Goal: Task Accomplishment & Management: Manage account settings

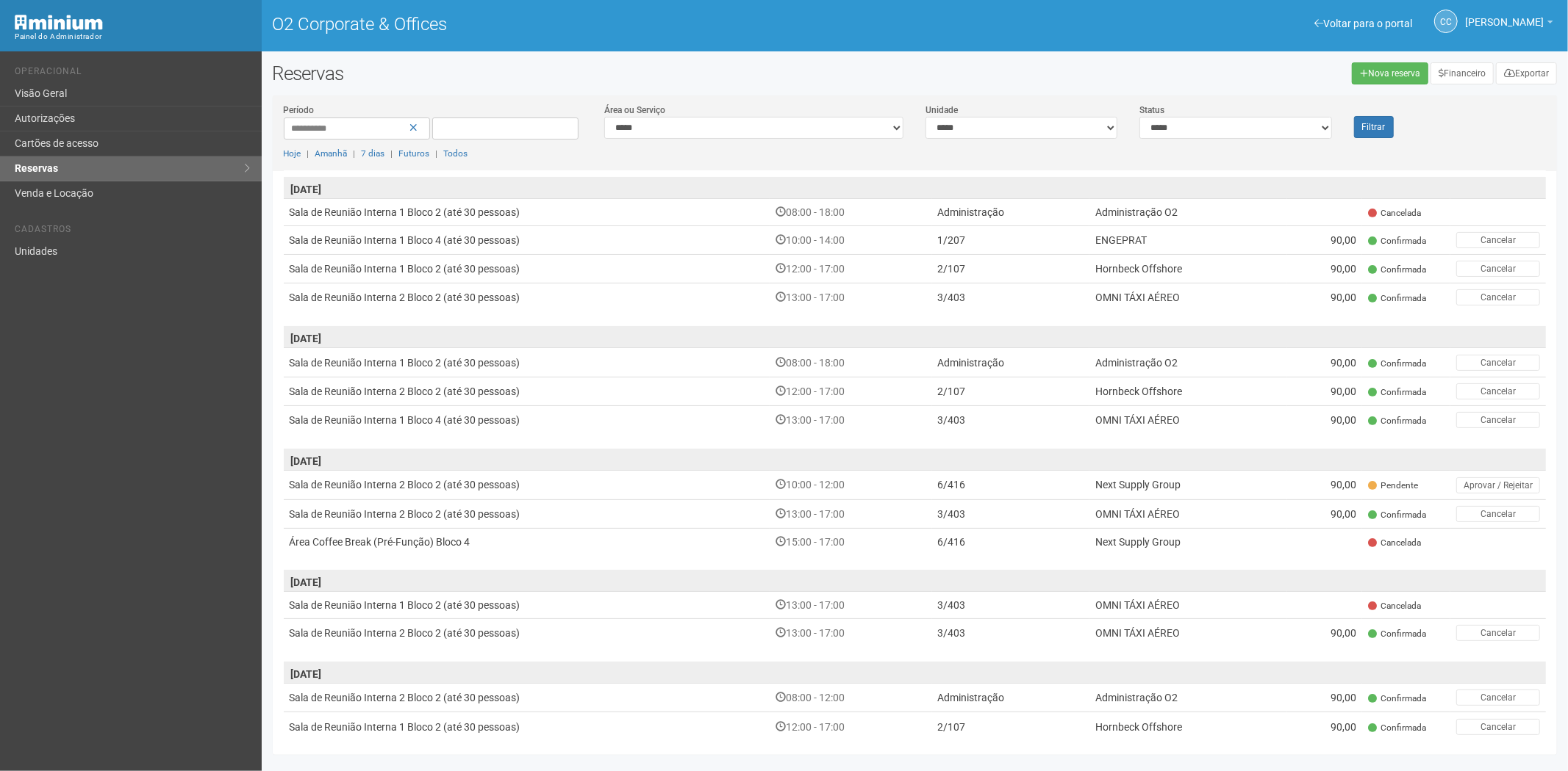
scroll to position [244, 0]
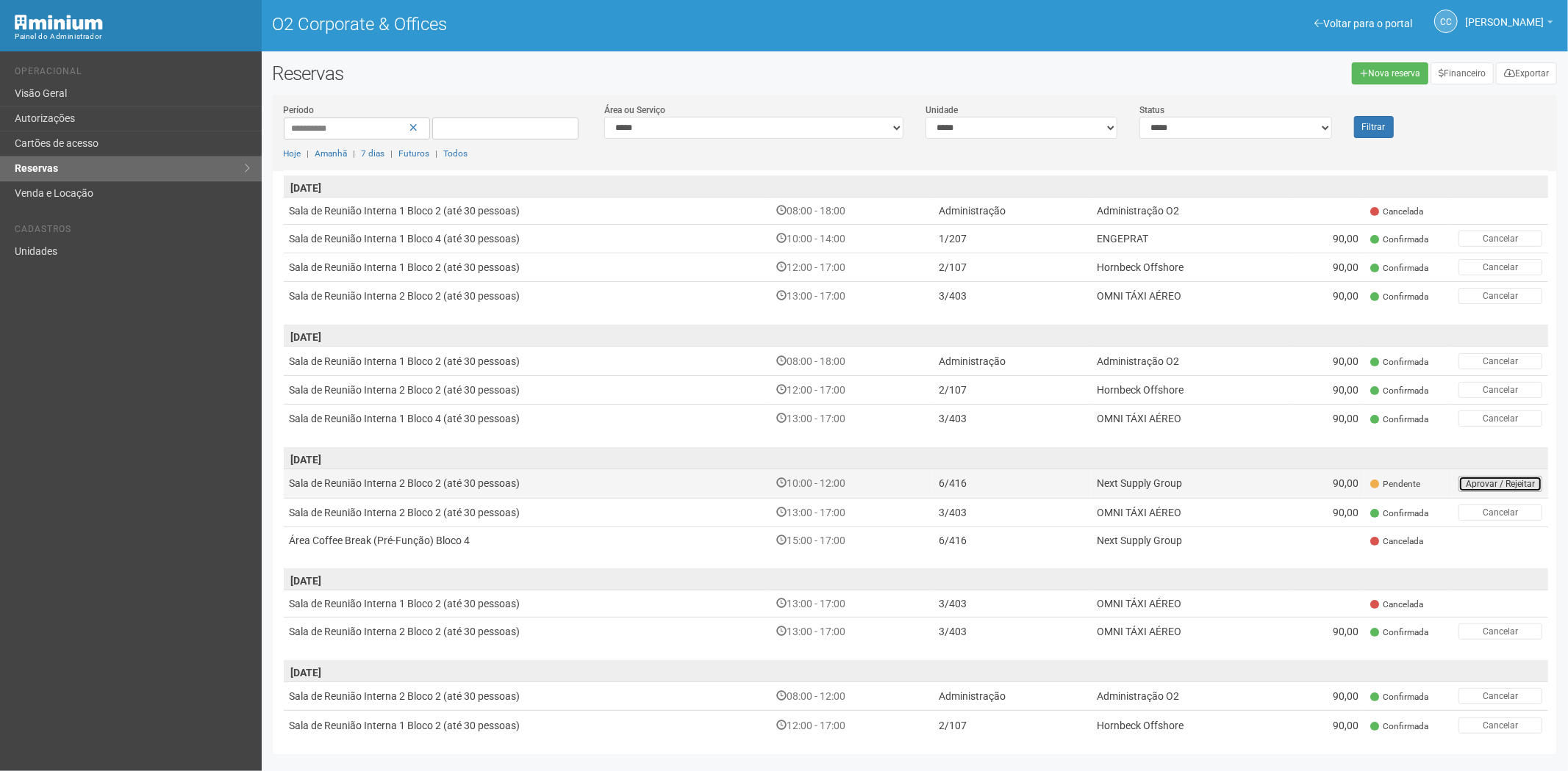
click at [1536, 483] on button "Aprovar / Rejeitar" at bounding box center [1500, 483] width 83 height 16
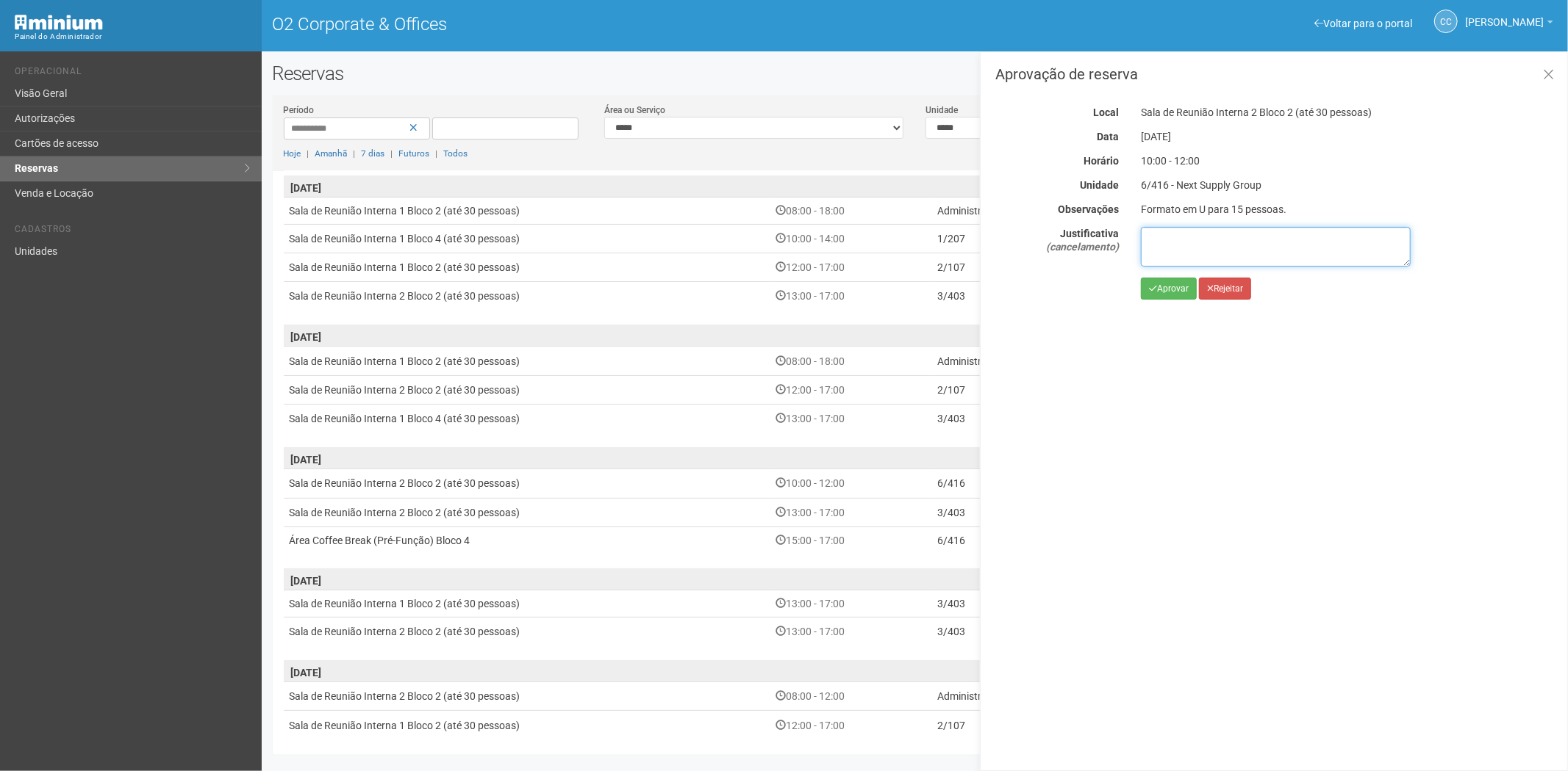
drag, startPoint x: 1214, startPoint y: 226, endPoint x: 1213, endPoint y: 238, distance: 12.0
click at [1213, 232] on textarea at bounding box center [1275, 247] width 269 height 40
type textarea "**********"
click at [1243, 295] on button "Rejeitar" at bounding box center [1224, 288] width 53 height 22
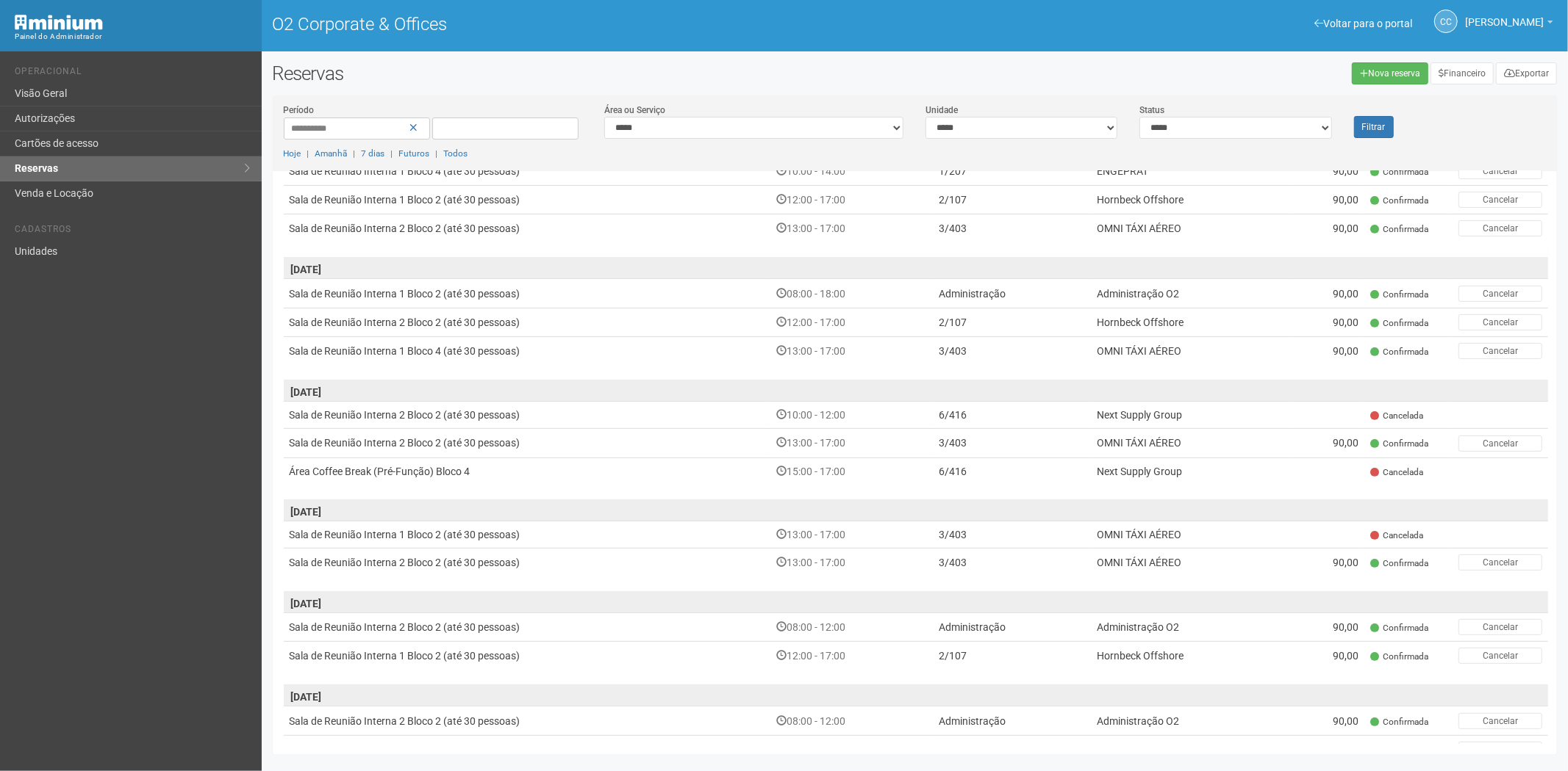
scroll to position [326, 0]
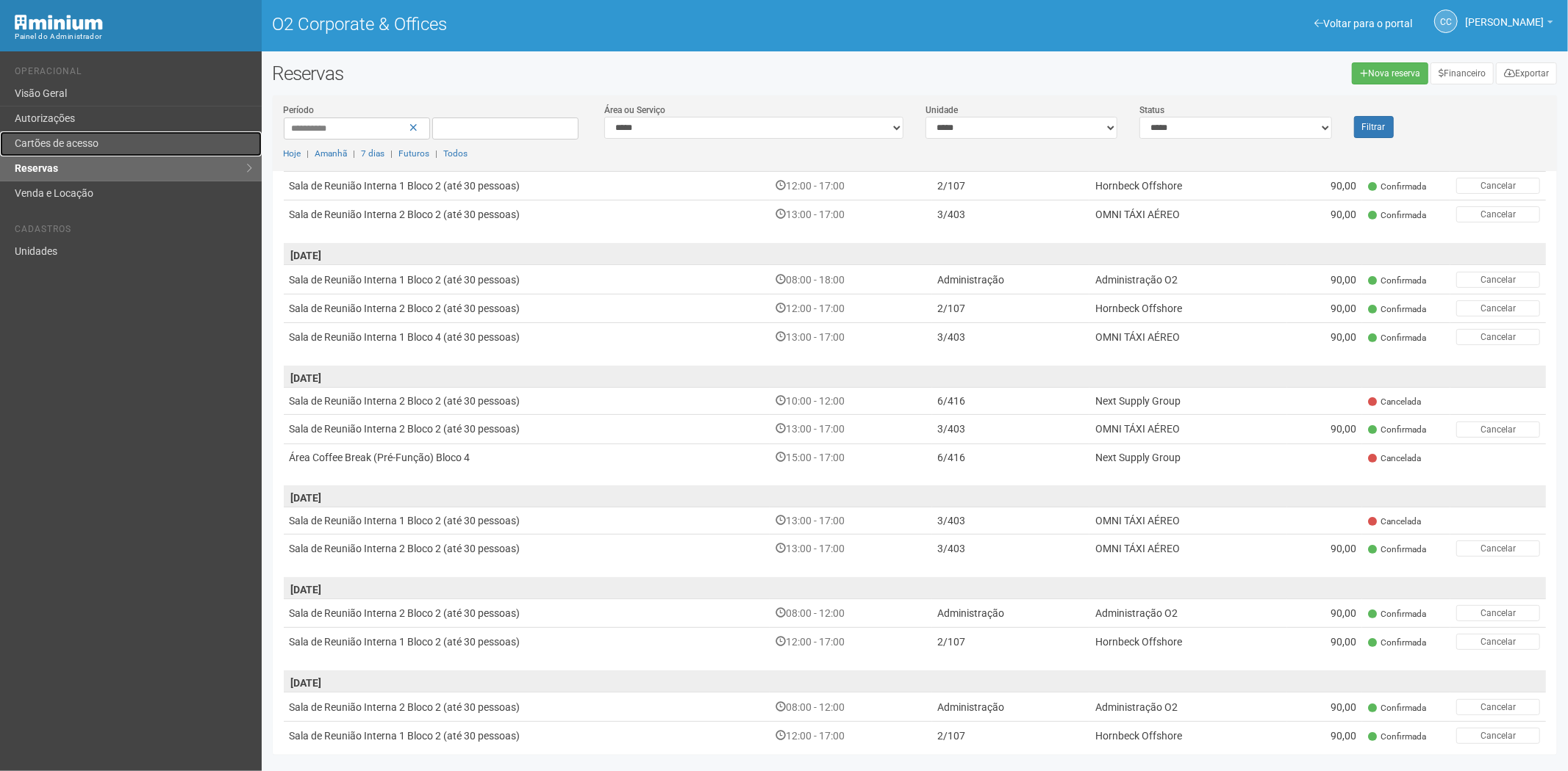
click at [65, 139] on link "Cartões de acesso" at bounding box center [131, 144] width 262 height 25
